Goal: Navigation & Orientation: Find specific page/section

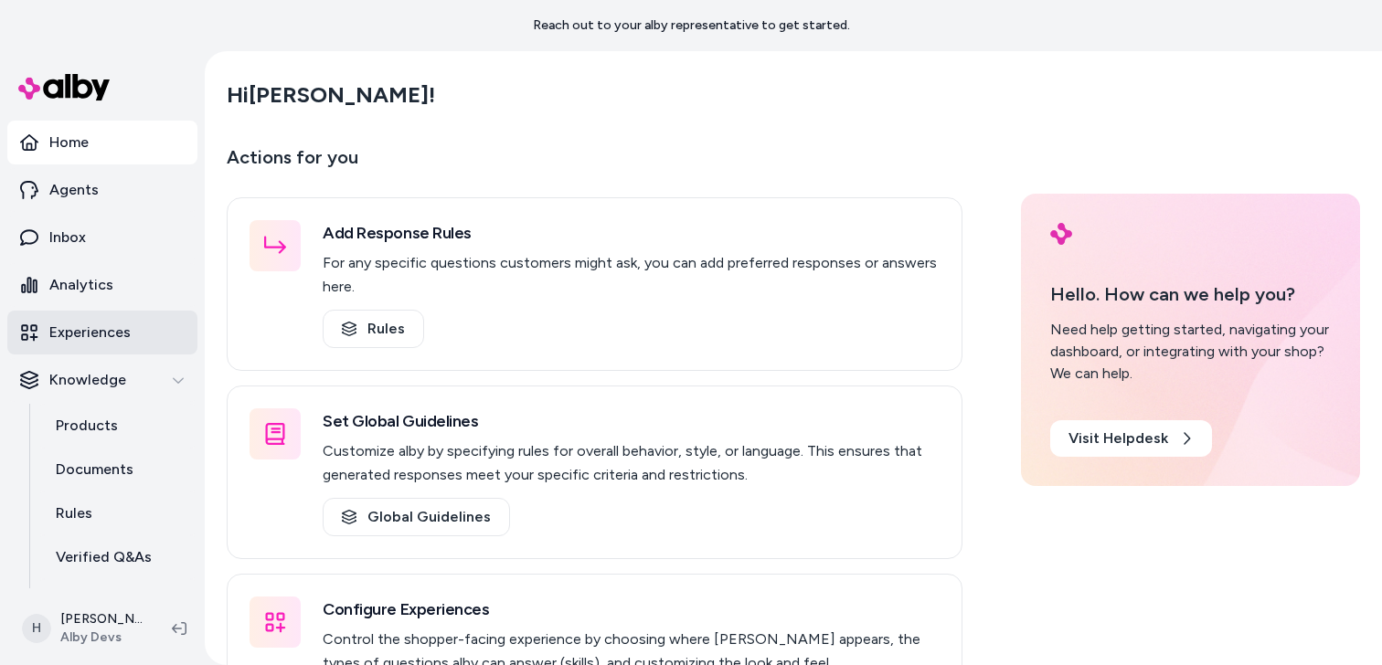
click at [88, 335] on p "Experiences" at bounding box center [89, 333] width 81 height 22
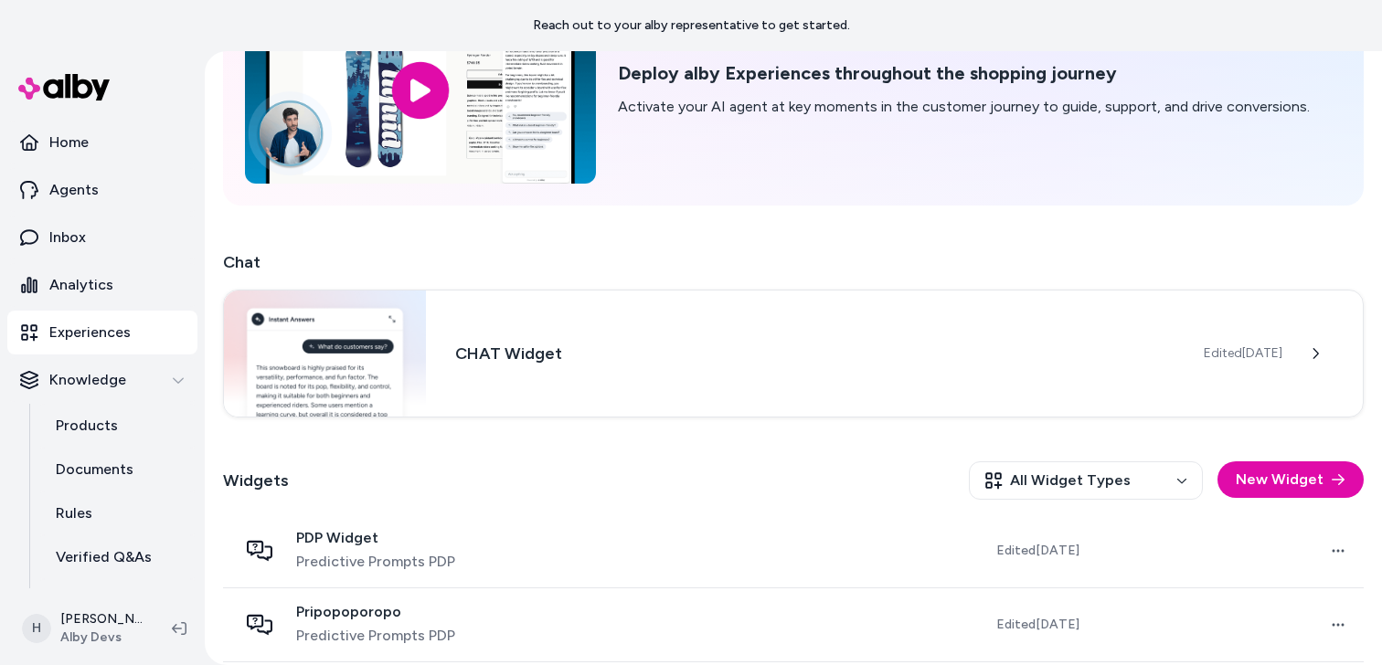
scroll to position [386, 0]
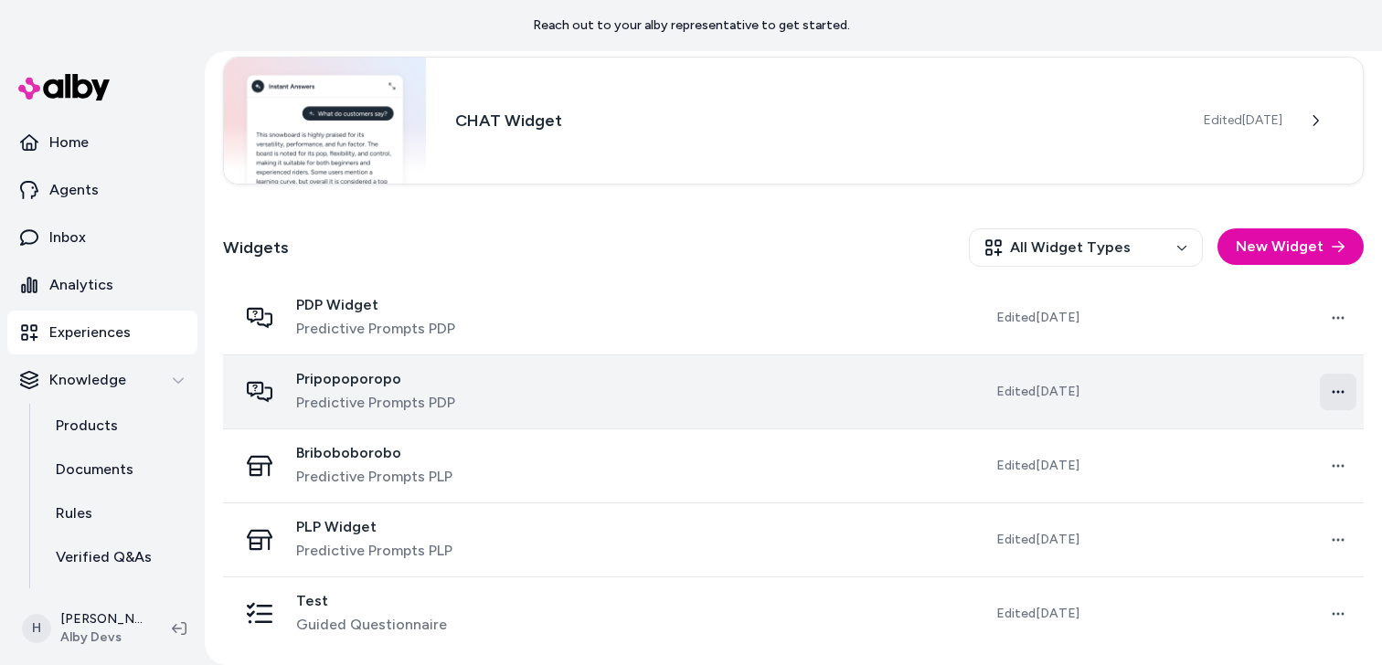
click at [1324, 387] on html "Reach out to your alby representative to get started. Home Agents Inbox Analyti…" at bounding box center [691, 332] width 1382 height 665
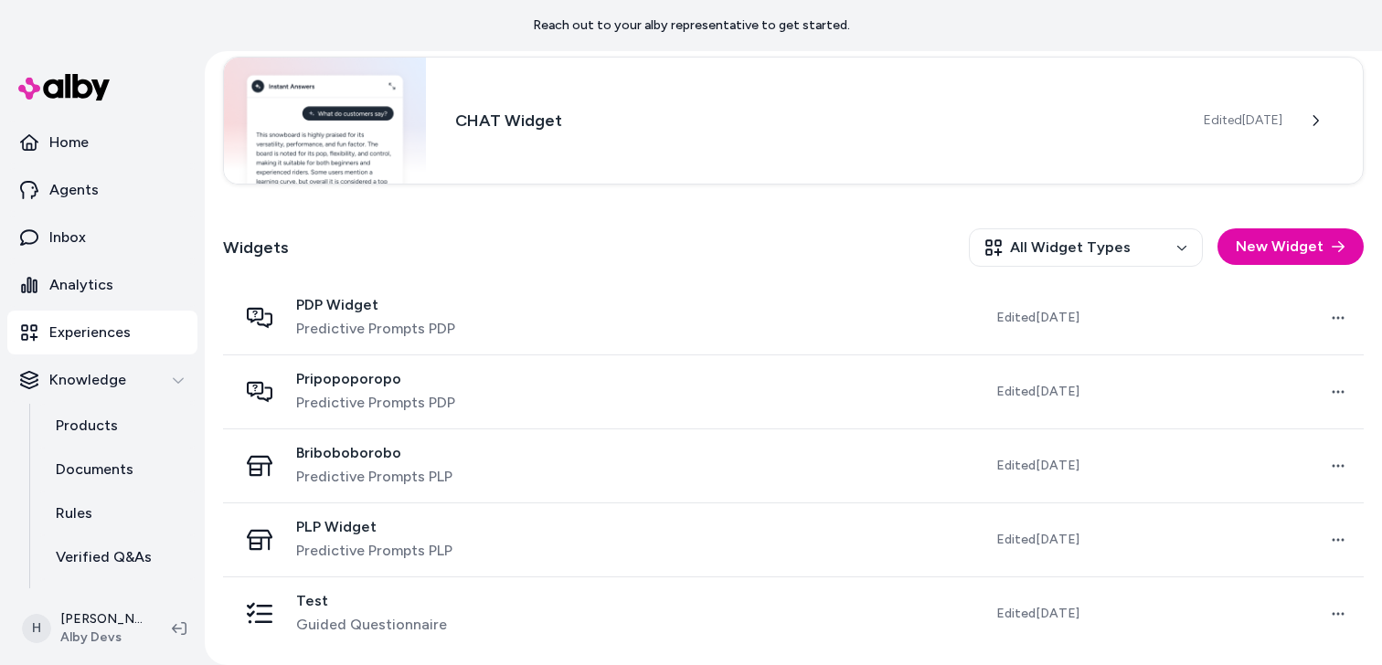
click at [567, 262] on div "Widgets All Widget Types New Widget" at bounding box center [793, 248] width 1140 height 68
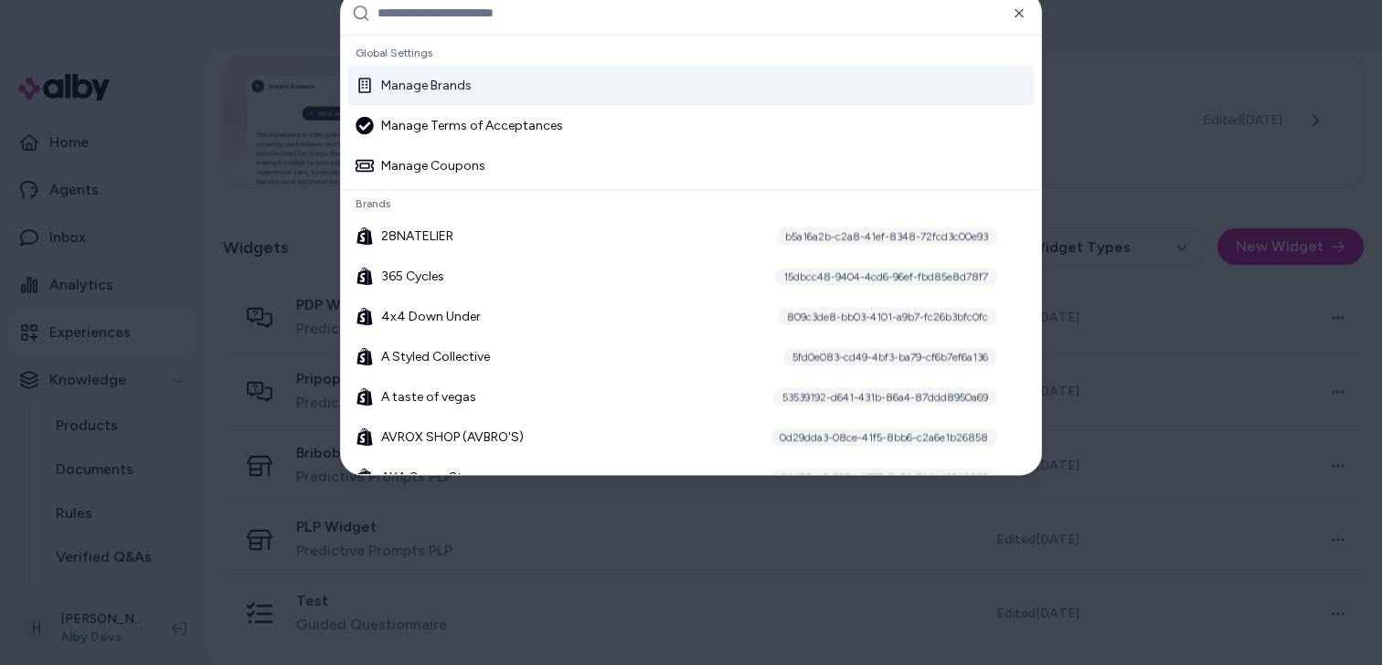
type input "**********"
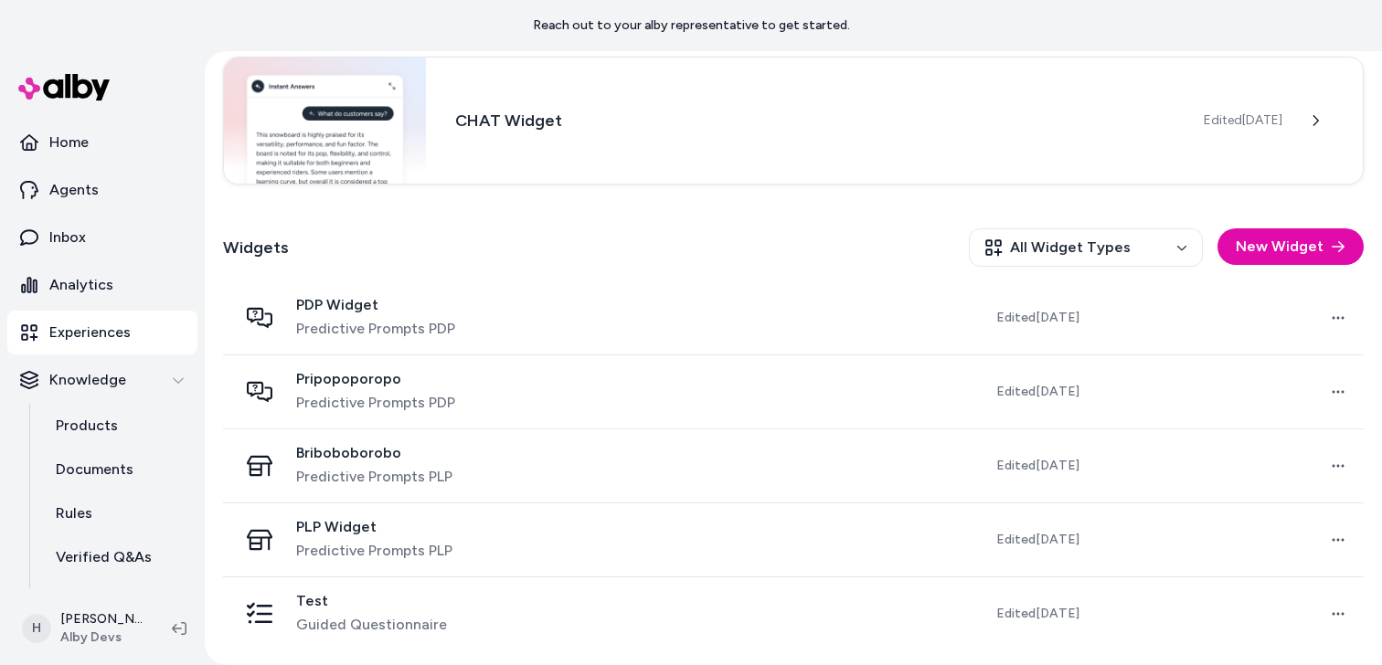
click at [618, 224] on div "Widgets All Widget Types New Widget" at bounding box center [793, 248] width 1140 height 68
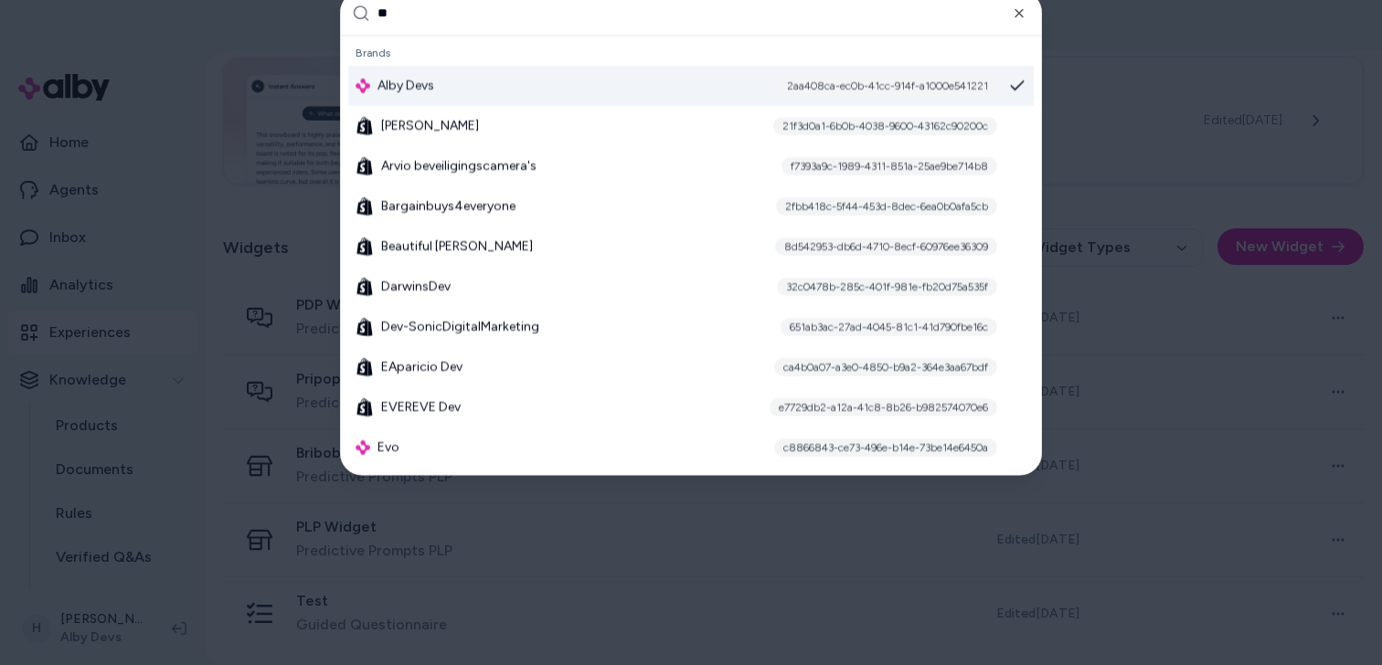
type input "***"
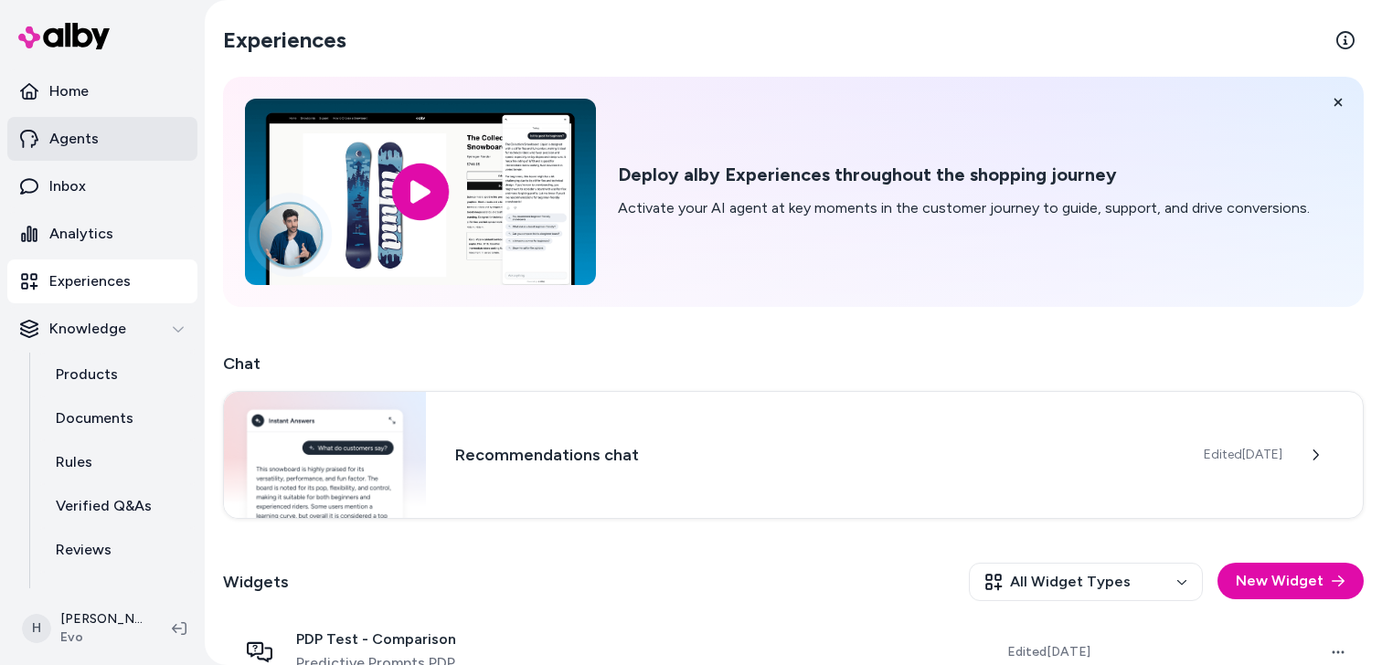
click at [125, 154] on link "Agents" at bounding box center [102, 139] width 190 height 44
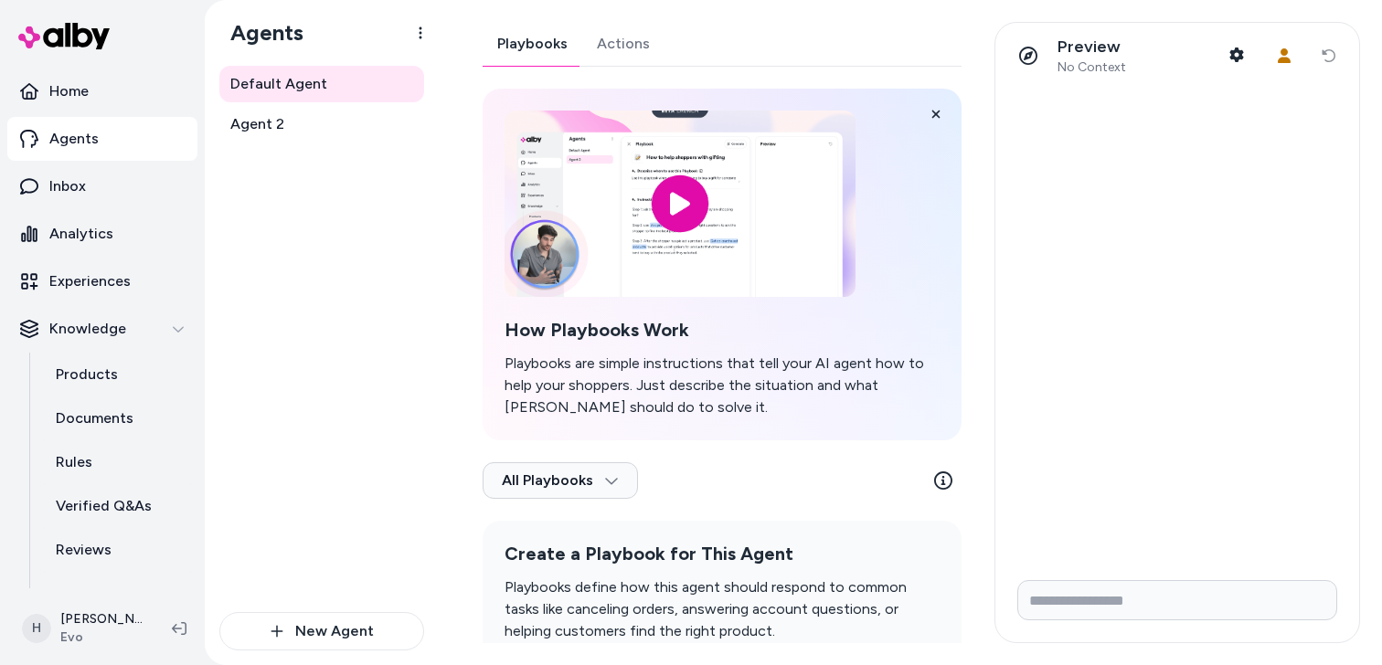
click at [624, 37] on link "Actions" at bounding box center [623, 44] width 82 height 44
click at [553, 41] on link "Playbooks" at bounding box center [532, 44] width 100 height 44
click at [93, 281] on p "Experiences" at bounding box center [89, 281] width 81 height 22
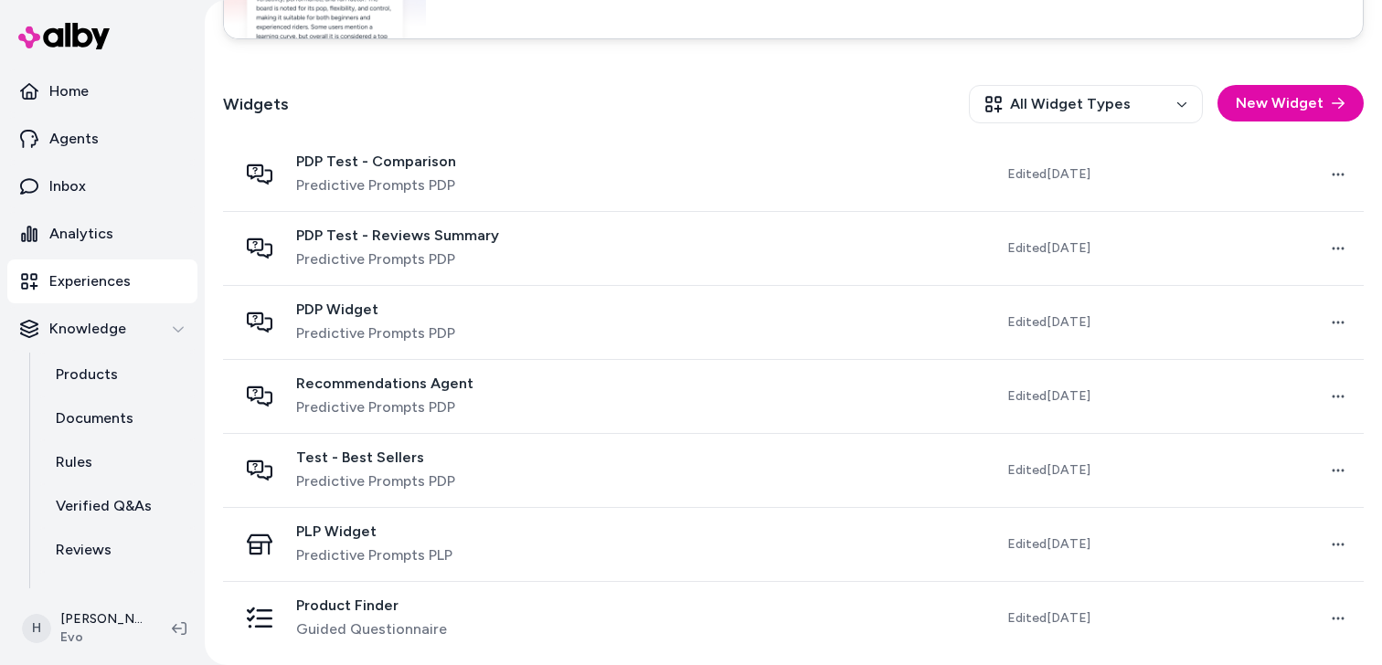
scroll to position [482, 0]
